Goal: Information Seeking & Learning: Find contact information

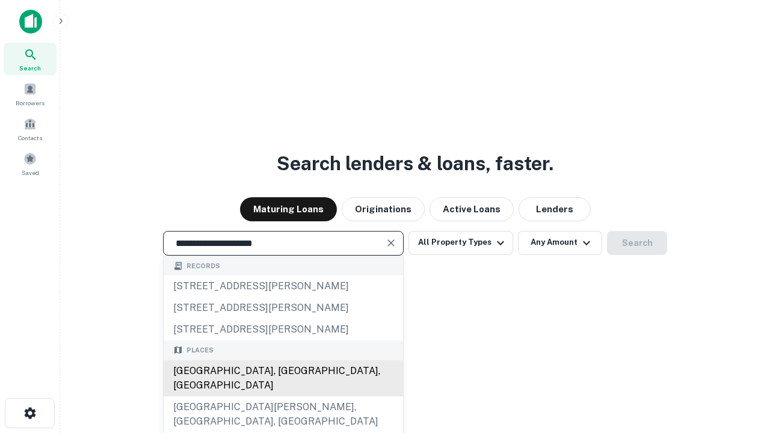
click at [283, 396] on div "[GEOGRAPHIC_DATA], [GEOGRAPHIC_DATA], [GEOGRAPHIC_DATA]" at bounding box center [283, 378] width 239 height 36
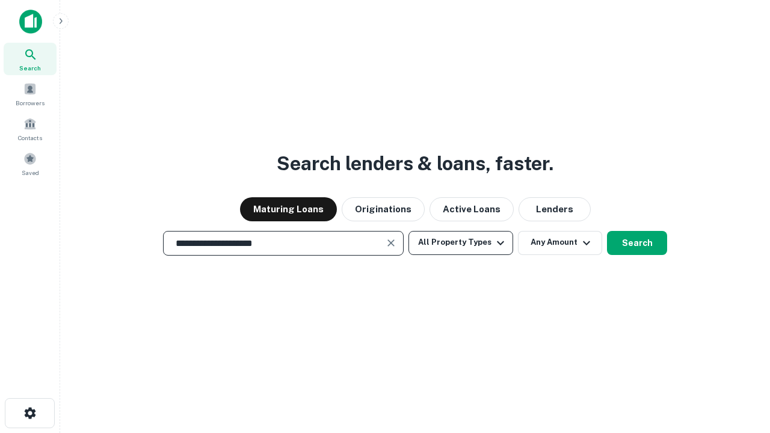
type input "**********"
click at [461, 242] on button "All Property Types" at bounding box center [460, 243] width 105 height 24
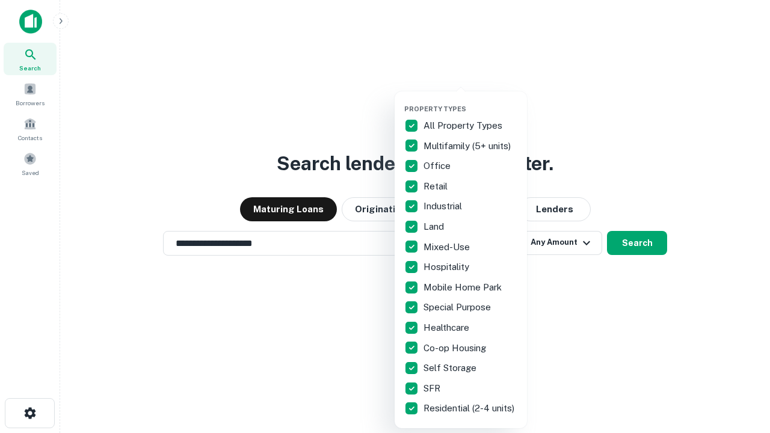
click at [470, 101] on button "button" at bounding box center [470, 101] width 132 height 1
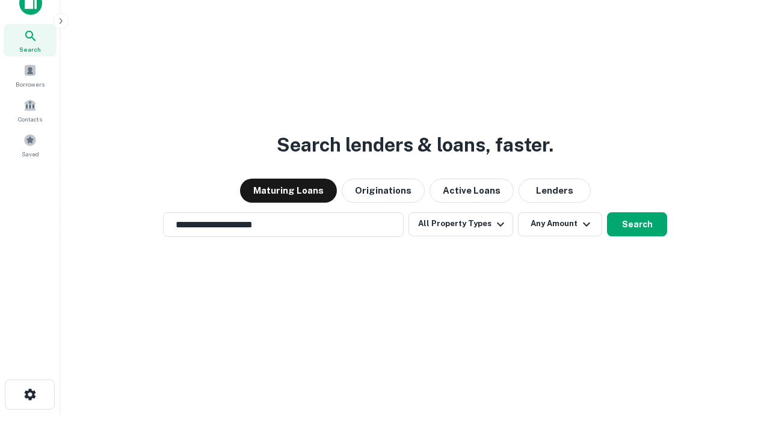
scroll to position [7, 145]
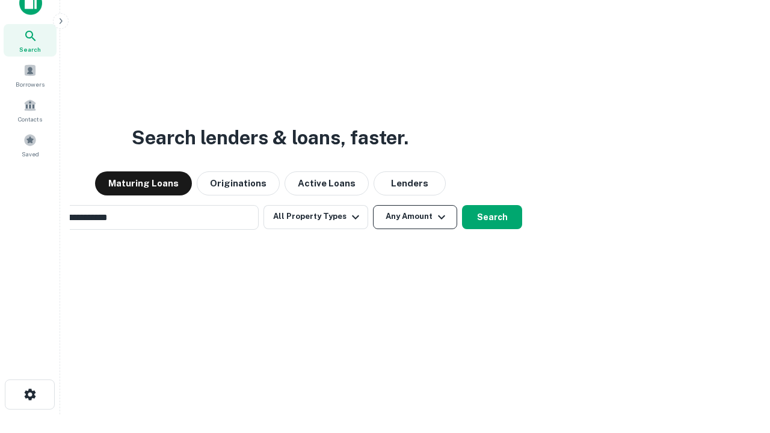
click at [373, 205] on button "Any Amount" at bounding box center [415, 217] width 84 height 24
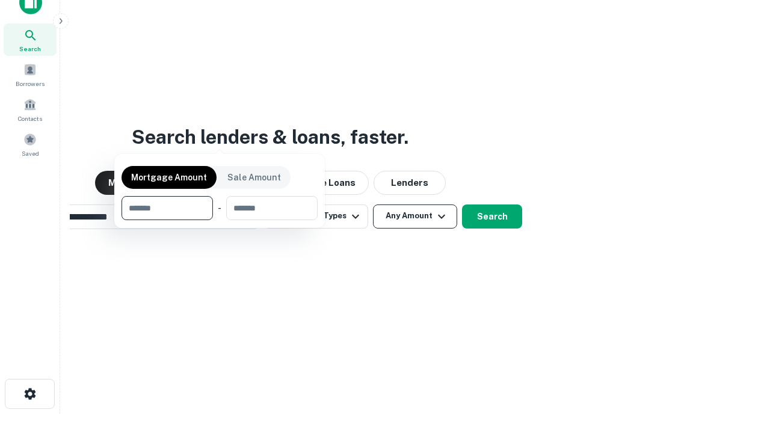
scroll to position [87, 340]
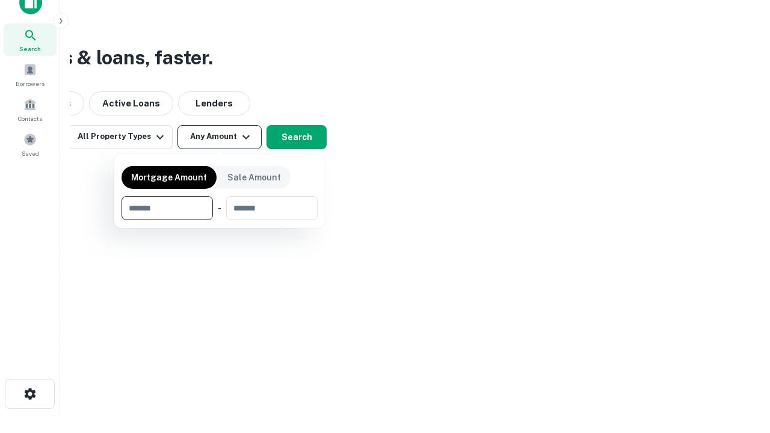
type input "*******"
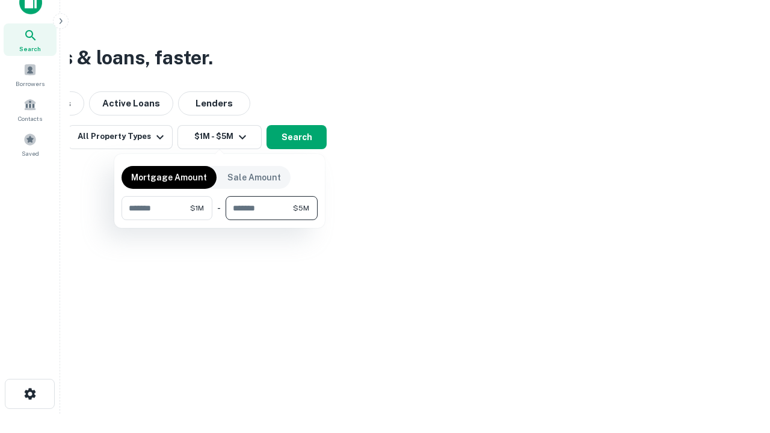
type input "*******"
click at [219, 220] on button "button" at bounding box center [219, 220] width 196 height 1
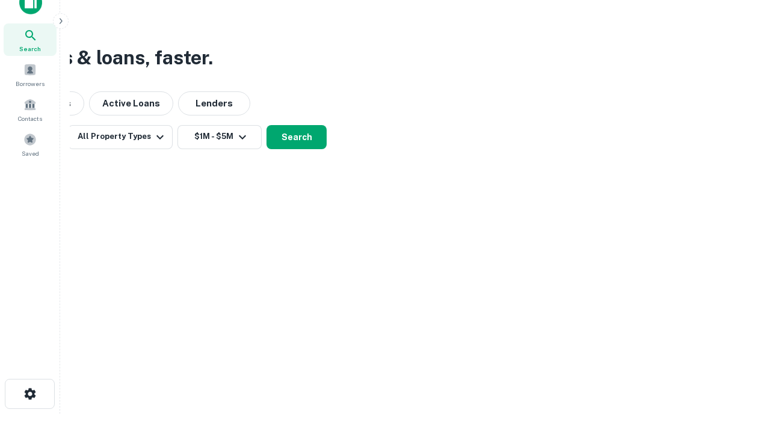
scroll to position [7, 222]
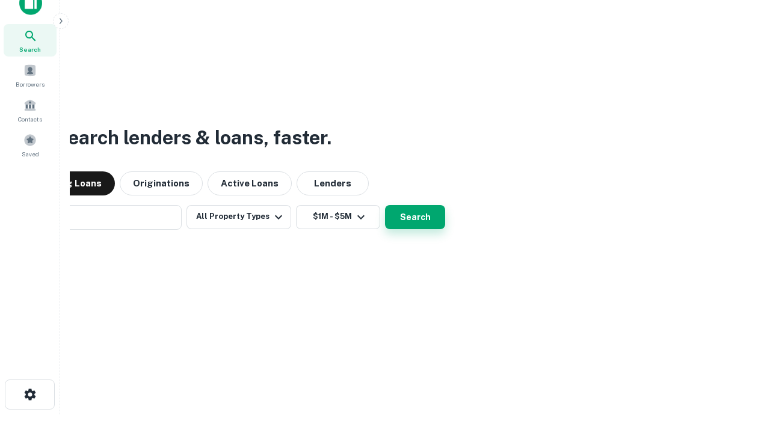
click at [385, 205] on button "Search" at bounding box center [415, 217] width 60 height 24
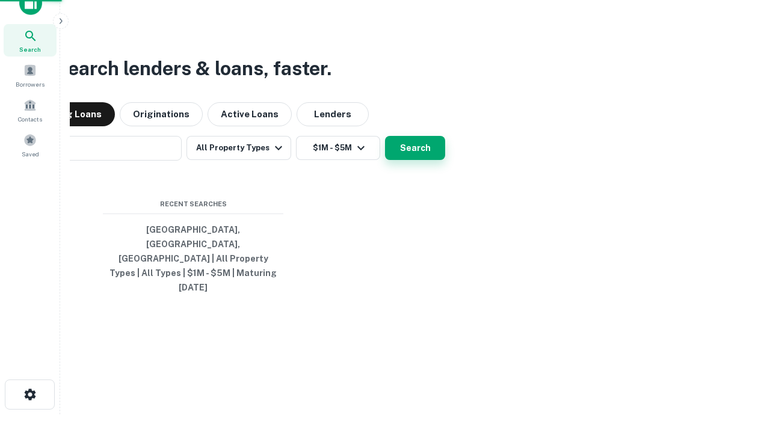
scroll to position [32, 340]
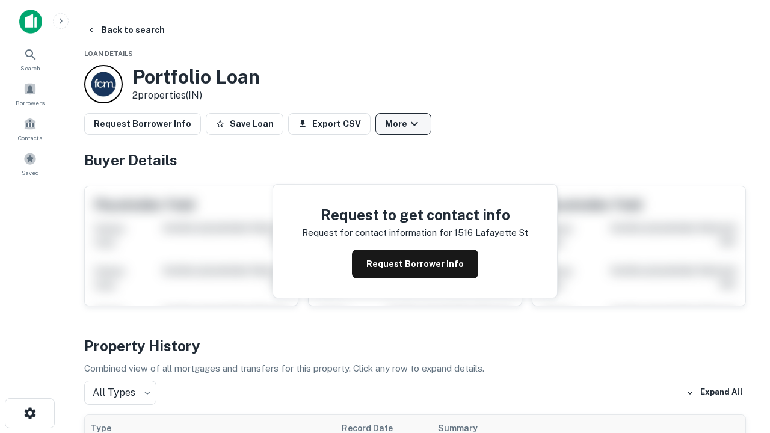
click at [403, 124] on button "More" at bounding box center [403, 124] width 56 height 22
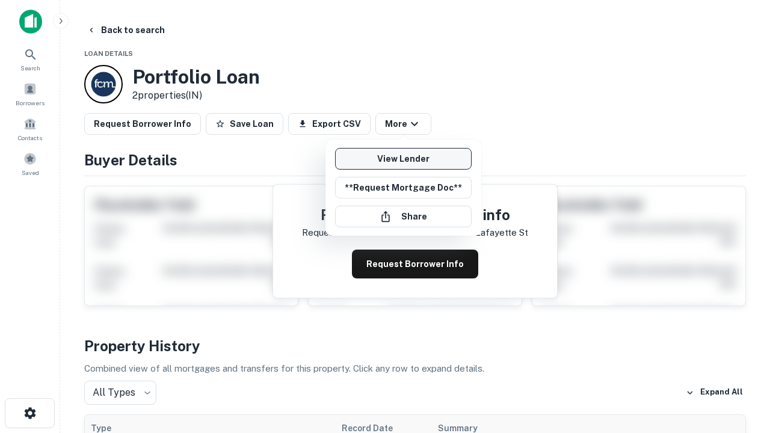
click at [403, 159] on link "View Lender" at bounding box center [403, 159] width 136 height 22
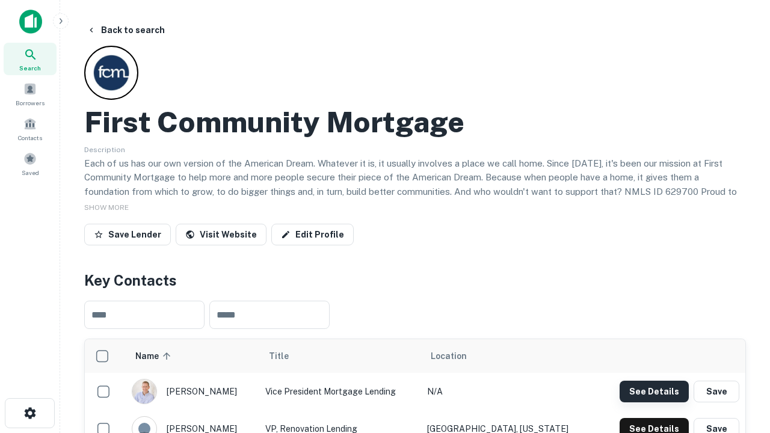
click at [653, 391] on button "See Details" at bounding box center [653, 392] width 69 height 22
click at [29, 413] on icon "button" at bounding box center [30, 413] width 14 height 14
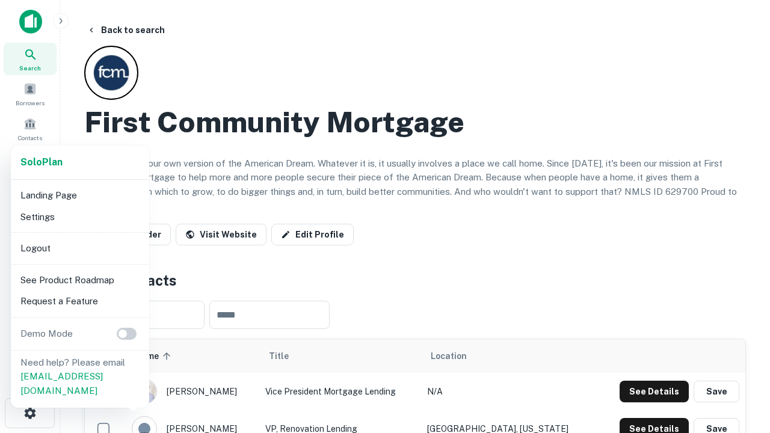
click at [79, 248] on li "Logout" at bounding box center [80, 248] width 129 height 22
